Goal: Task Accomplishment & Management: Complete application form

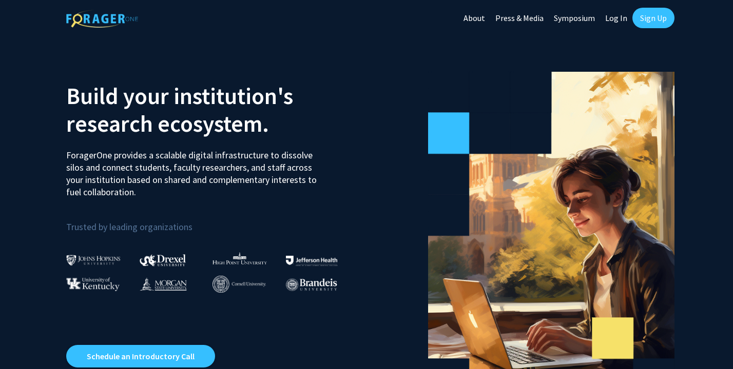
click at [655, 18] on link "Sign Up" at bounding box center [653, 18] width 42 height 21
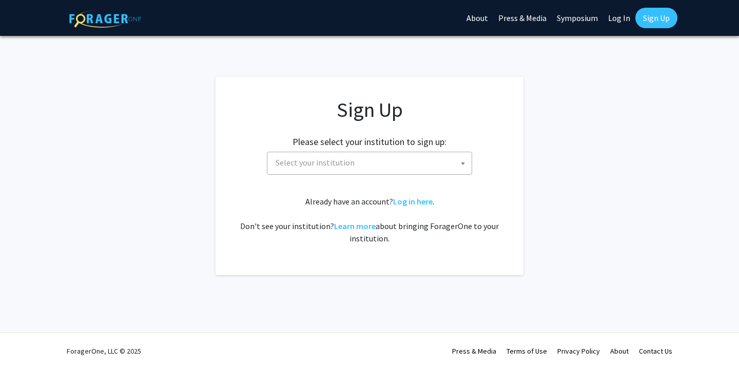
click at [419, 171] on span "Select your institution" at bounding box center [371, 162] width 200 height 21
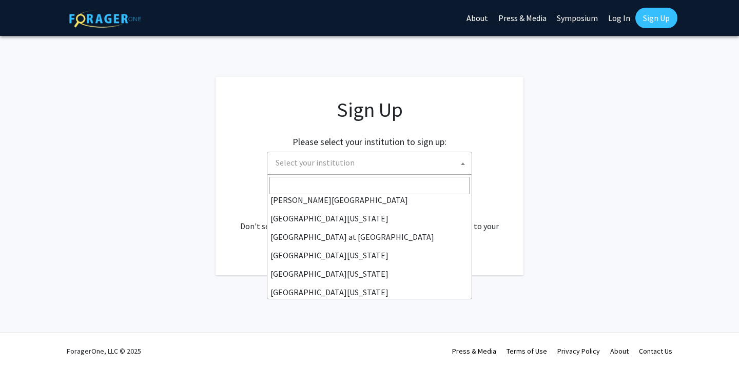
scroll to position [354, 0]
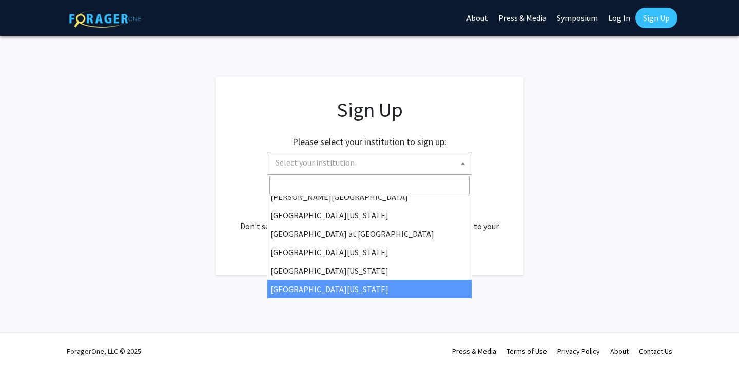
select select "33"
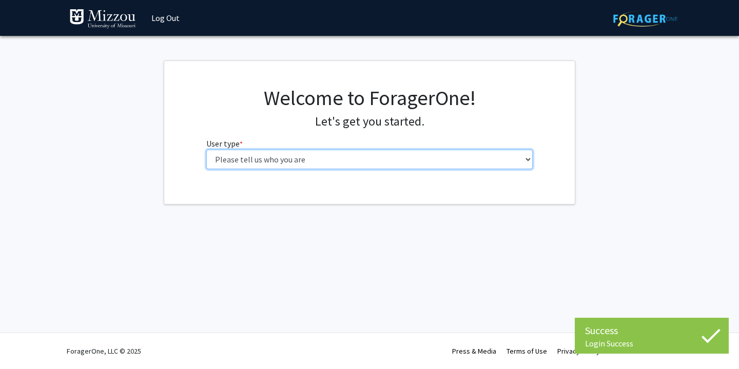
click at [388, 165] on select "Please tell us who you are Undergraduate Student Master's Student Doctoral Cand…" at bounding box center [369, 159] width 327 height 19
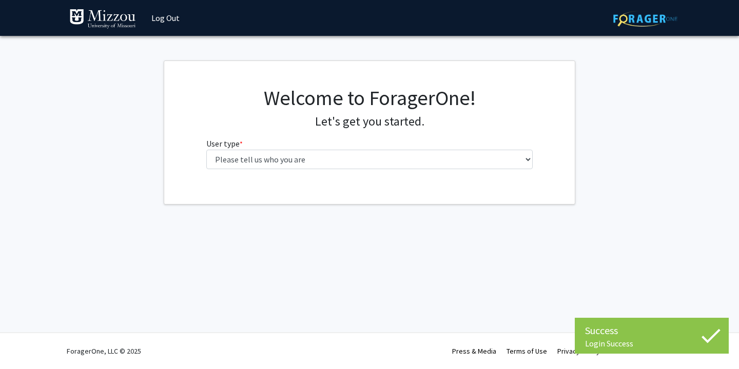
click at [613, 329] on div "Success" at bounding box center [651, 330] width 133 height 15
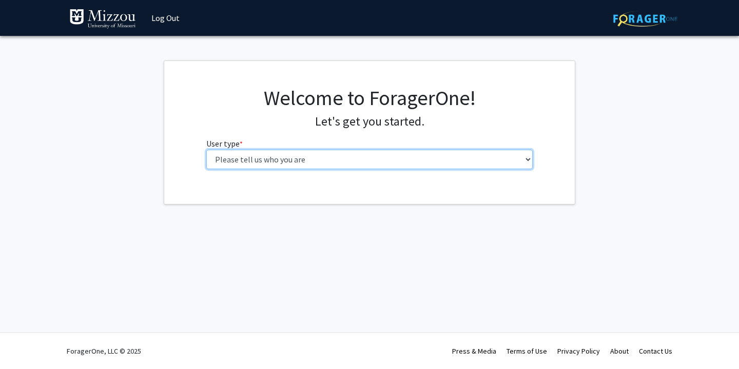
click at [434, 159] on select "Please tell us who you are Undergraduate Student Master's Student Doctoral Cand…" at bounding box center [369, 159] width 327 height 19
select select "1: undergrad"
click at [206, 150] on select "Please tell us who you are Undergraduate Student Master's Student Doctoral Cand…" at bounding box center [369, 159] width 327 height 19
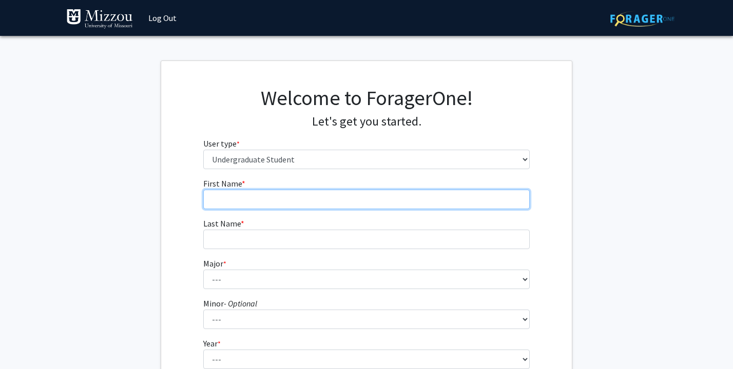
click at [443, 205] on input "First Name * required" at bounding box center [366, 199] width 327 height 19
type input "[PERSON_NAME]"
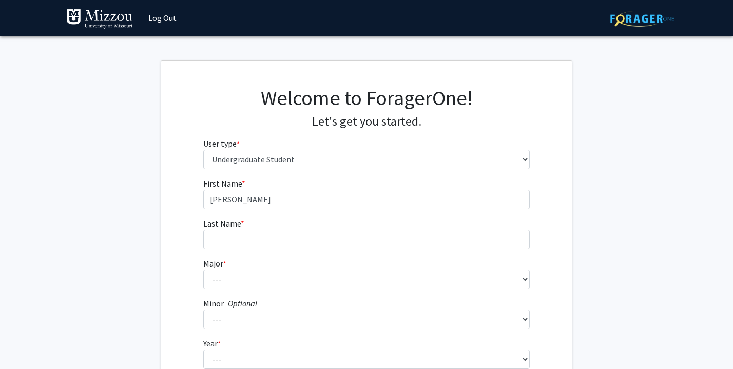
click at [406, 220] on fg-input "Last Name * required" at bounding box center [366, 234] width 327 height 32
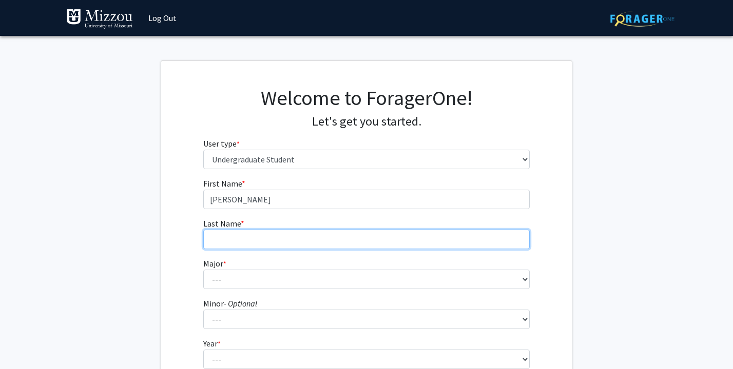
click at [405, 246] on input "Last Name * required" at bounding box center [366, 239] width 327 height 19
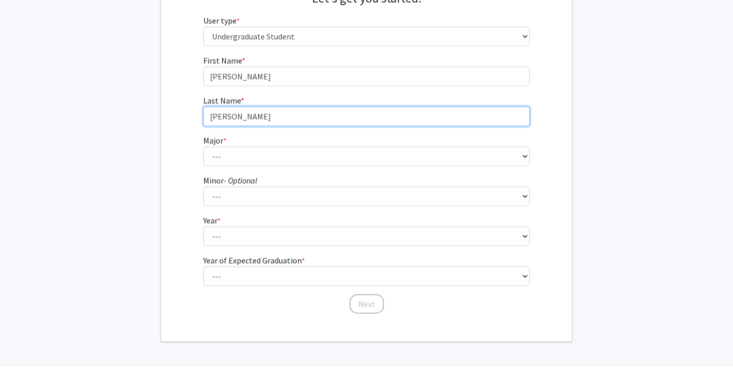
scroll to position [144, 0]
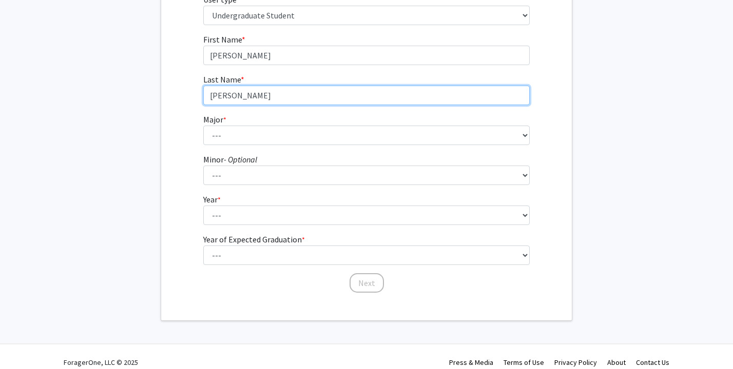
type input "[PERSON_NAME]"
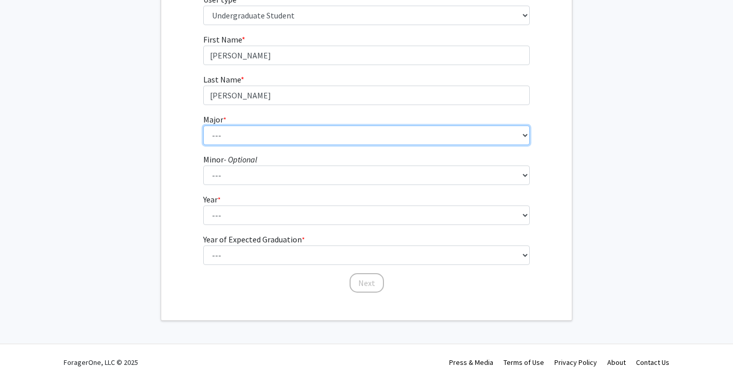
click at [362, 135] on select "--- Agribusiness Management Agricultural Education Agricultural Education: Comm…" at bounding box center [366, 135] width 327 height 19
select select "14: 2503"
click at [203, 126] on select "--- Agribusiness Management Agricultural Education Agricultural Education: Comm…" at bounding box center [366, 135] width 327 height 19
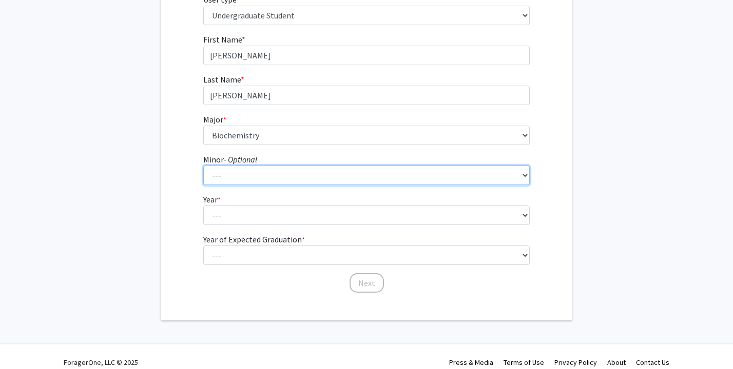
click at [309, 174] on select "--- Accountancy Aerospace Engineering Aerospace Studies Agribusiness Management…" at bounding box center [366, 175] width 327 height 19
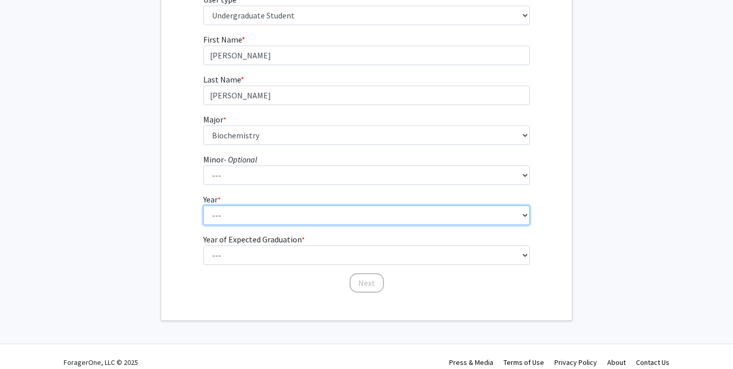
click at [291, 214] on select "--- First-year Sophomore Junior Senior Postbaccalaureate Certificate" at bounding box center [366, 215] width 327 height 19
select select "1: first-year"
click at [203, 206] on select "--- First-year Sophomore Junior Senior Postbaccalaureate Certificate" at bounding box center [366, 215] width 327 height 19
click at [287, 209] on select "--- First-year Sophomore Junior Senior Postbaccalaureate Certificate" at bounding box center [366, 215] width 327 height 19
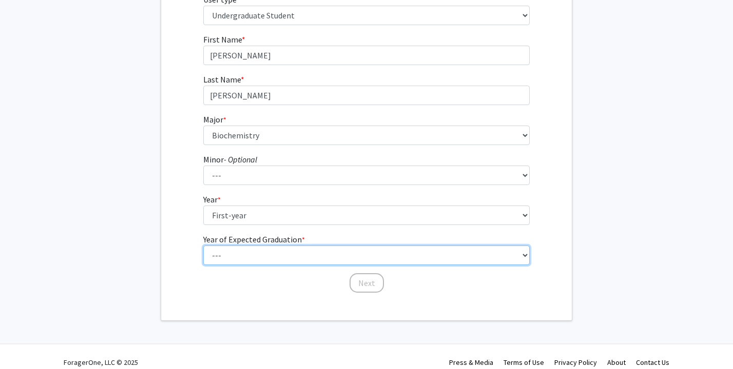
click at [270, 246] on select "--- 2025 2026 2027 2028 2029 2030 2031 2032 2033 2034" at bounding box center [366, 255] width 327 height 19
select select "5: 2029"
click at [203, 246] on select "--- 2025 2026 2027 2028 2029 2030 2031 2032 2033 2034" at bounding box center [366, 255] width 327 height 19
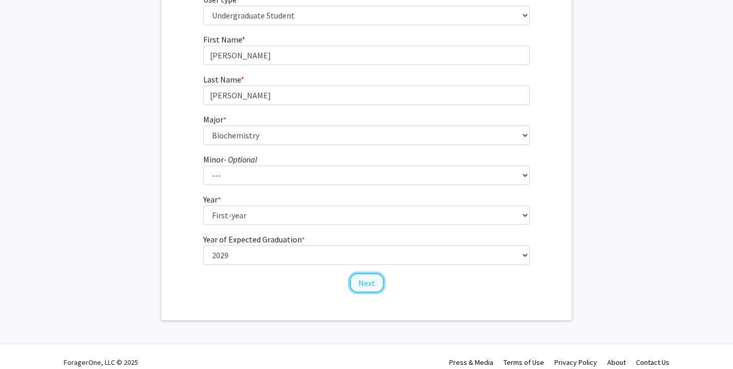
click at [356, 289] on button "Next" at bounding box center [366, 282] width 34 height 19
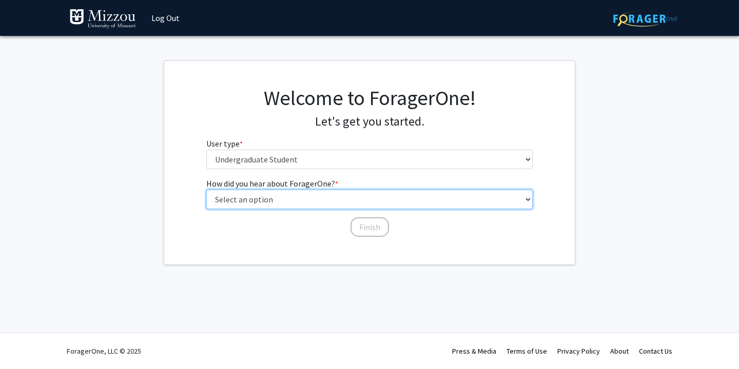
click at [320, 202] on select "Select an option Peer/student recommendation Faculty/staff recommendation Unive…" at bounding box center [369, 199] width 327 height 19
select select "1: peer_recommendation"
click at [206, 190] on select "Select an option Peer/student recommendation Faculty/staff recommendation Unive…" at bounding box center [369, 199] width 327 height 19
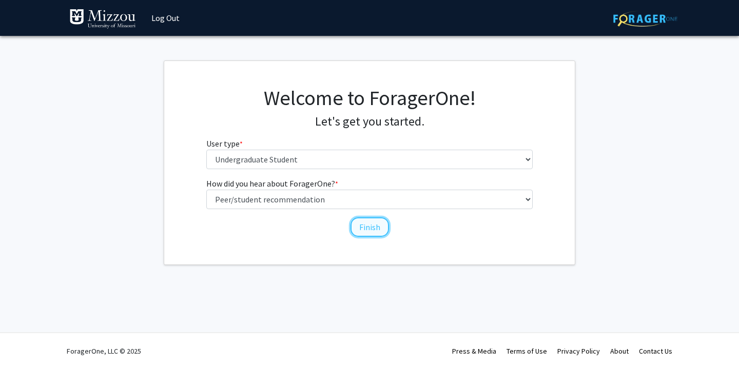
click at [366, 227] on button "Finish" at bounding box center [369, 227] width 38 height 19
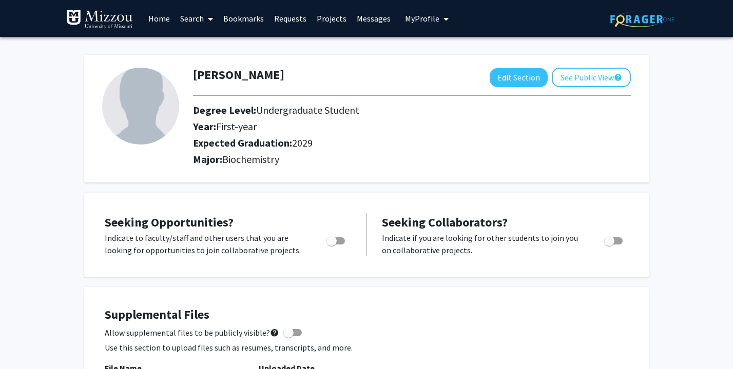
click at [201, 23] on link "Search" at bounding box center [196, 19] width 43 height 36
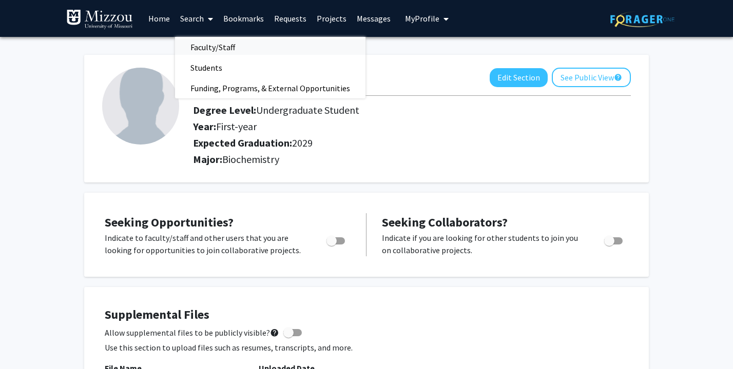
click at [220, 53] on span "Faculty/Staff" at bounding box center [212, 47] width 75 height 21
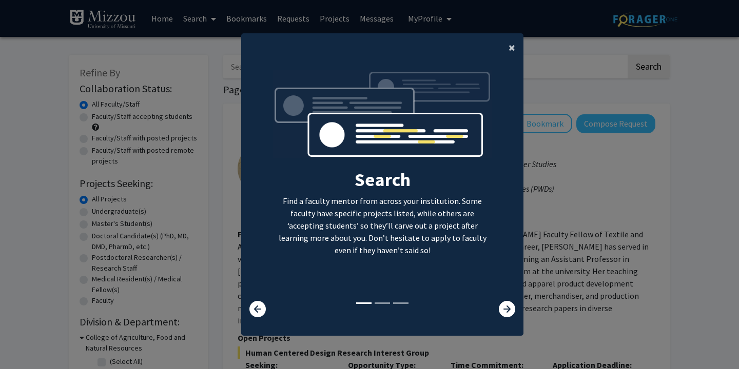
click at [510, 48] on span "×" at bounding box center [511, 48] width 7 height 16
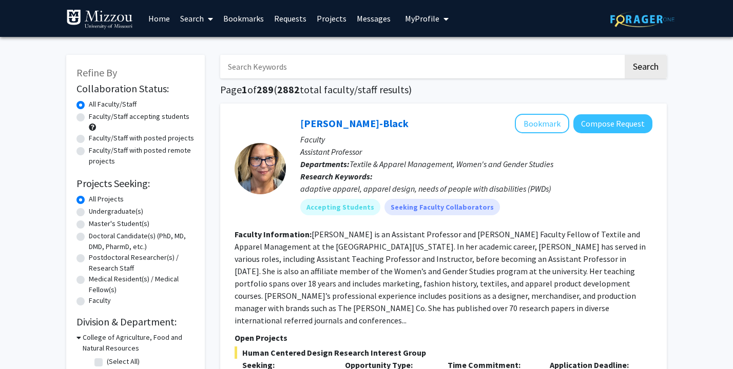
click at [449, 70] on input "Search Keywords" at bounding box center [421, 67] width 403 height 24
type input "psychology"
click at [624, 55] on button "Search" at bounding box center [645, 67] width 42 height 24
